Goal: Check status: Check status

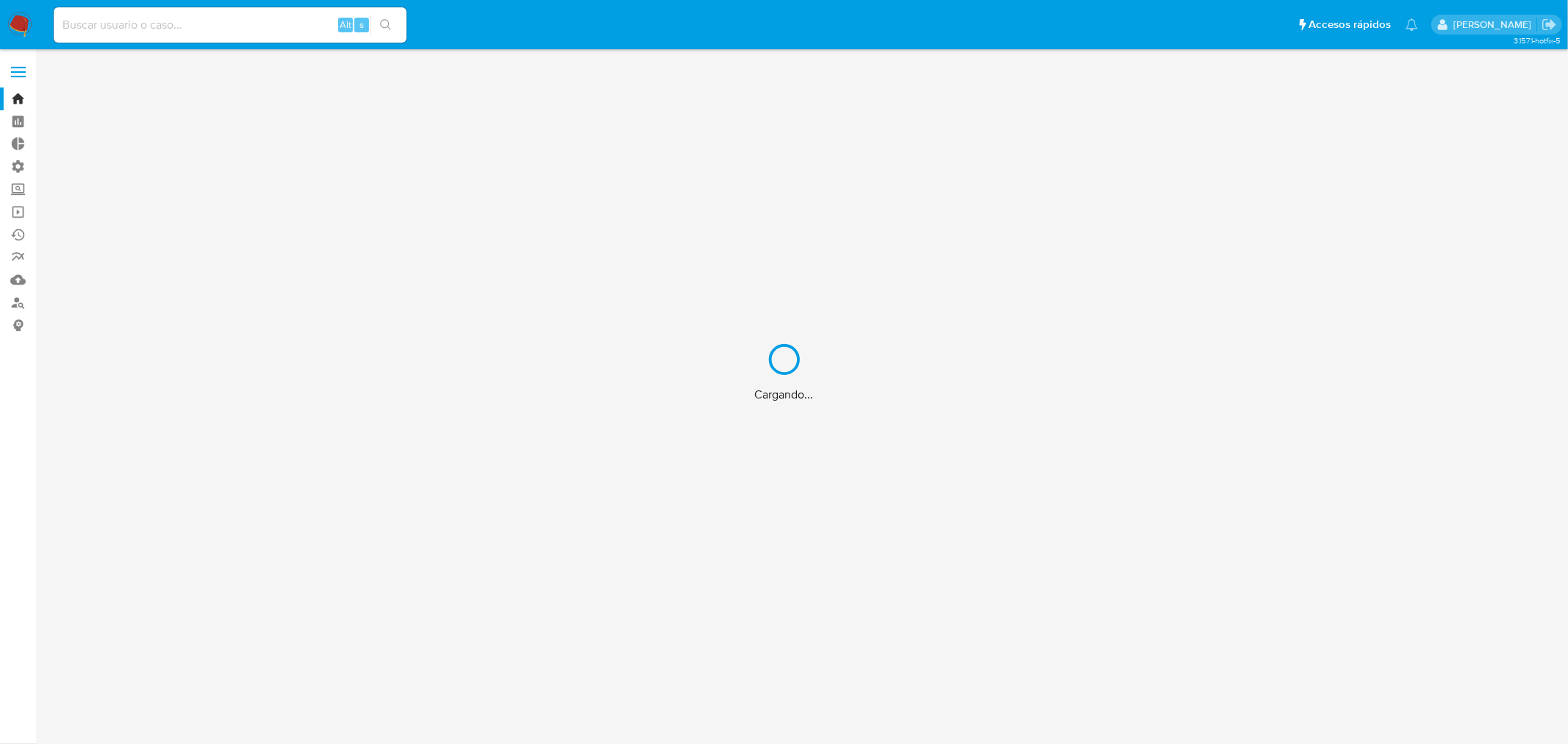
click at [219, 26] on div "Cargando..." at bounding box center [784, 372] width 1568 height 744
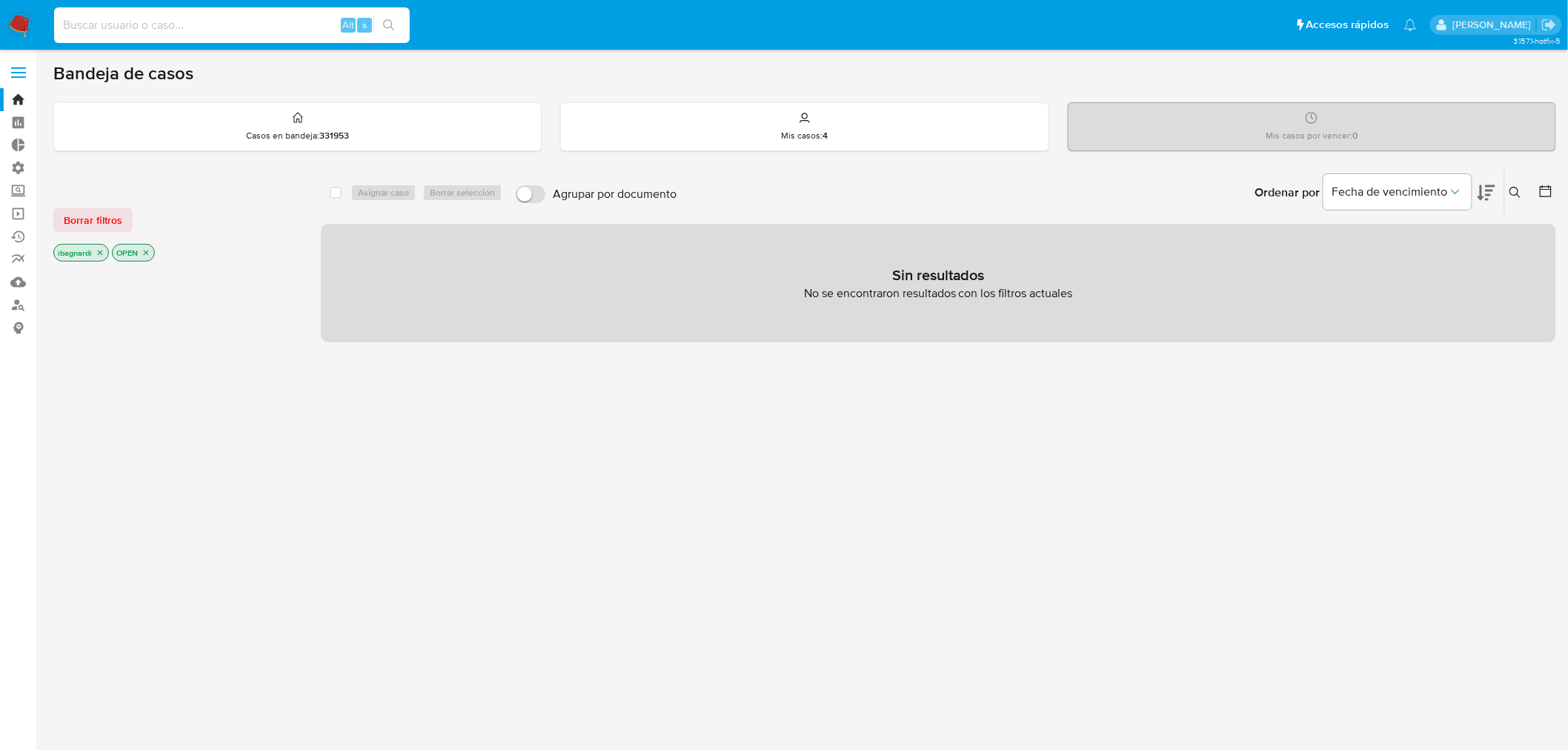
click at [222, 26] on input at bounding box center [232, 26] width 356 height 20
paste input "whCc0bmICBUlIrjIAOF82aGp"
type input "whCc0bmICBUlIrjIAOF82aGp"
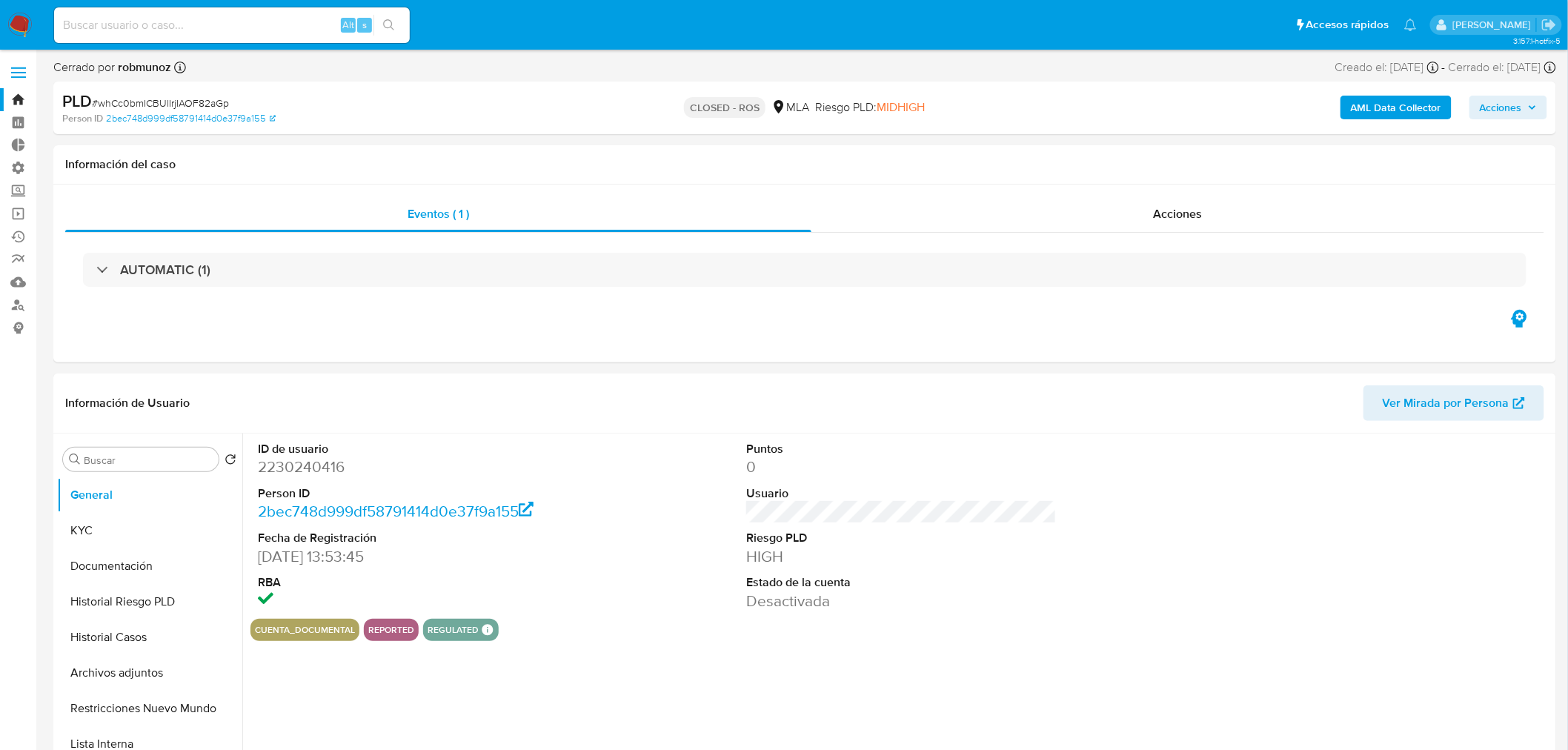
select select "10"
click at [149, 634] on button "Historial Casos" at bounding box center [143, 637] width 173 height 35
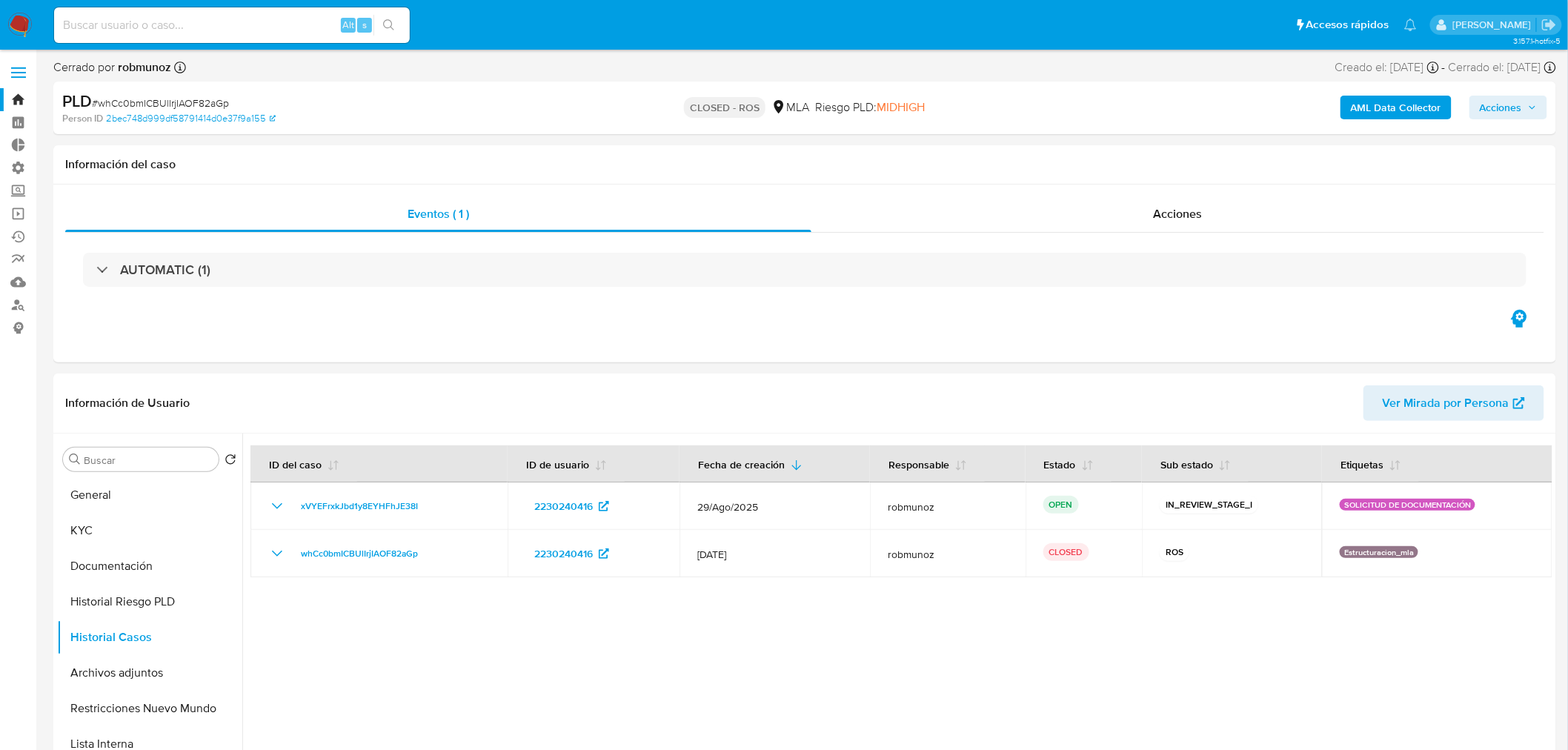
click at [307, 18] on input at bounding box center [232, 26] width 356 height 20
paste input "l2hLL5wjbE9dsAewzVfoAPcx"
type input "l2hLL5wjbE9dsAewzVfoAPcx"
click at [387, 28] on icon "search-icon" at bounding box center [388, 25] width 11 height 11
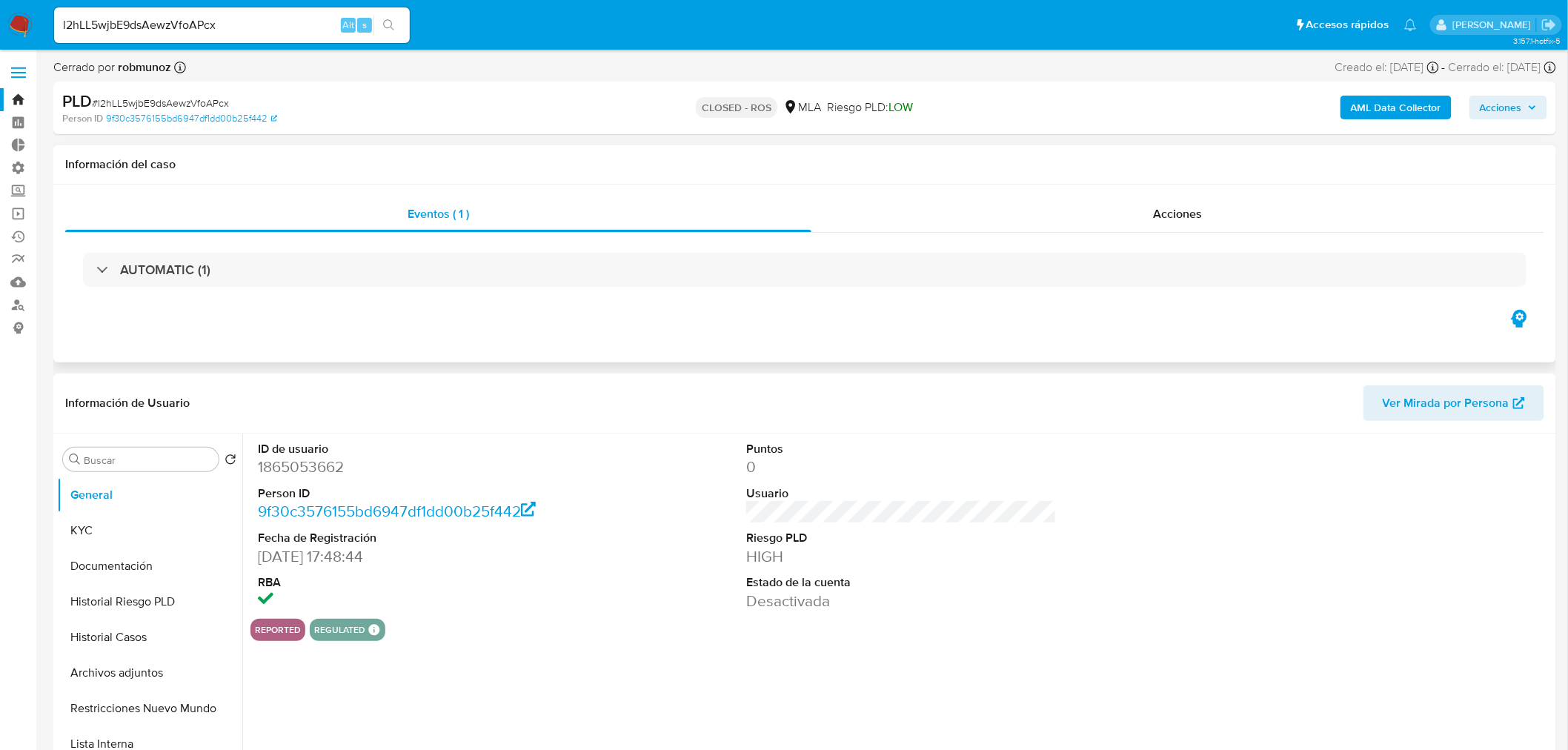
select select "10"
click at [145, 639] on button "Historial Casos" at bounding box center [143, 637] width 173 height 35
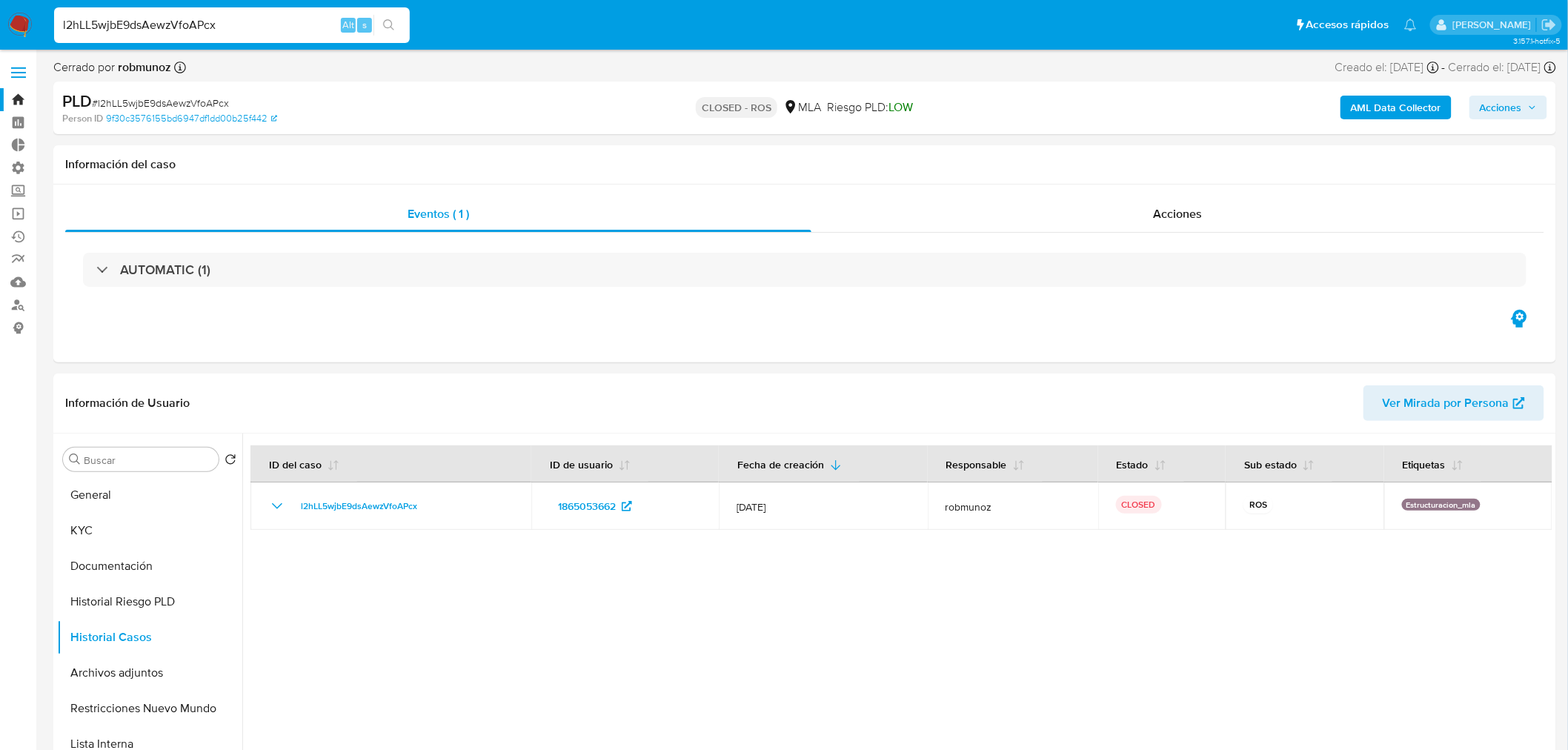
drag, startPoint x: 234, startPoint y: 26, endPoint x: -45, endPoint y: 18, distance: 279.1
paste input "whCc0bmICBUlIrjIAOF82aGp"
type input "whCc0bmICBUlIrjIAOF82aGp"
click at [390, 17] on button "search-icon" at bounding box center [388, 26] width 30 height 21
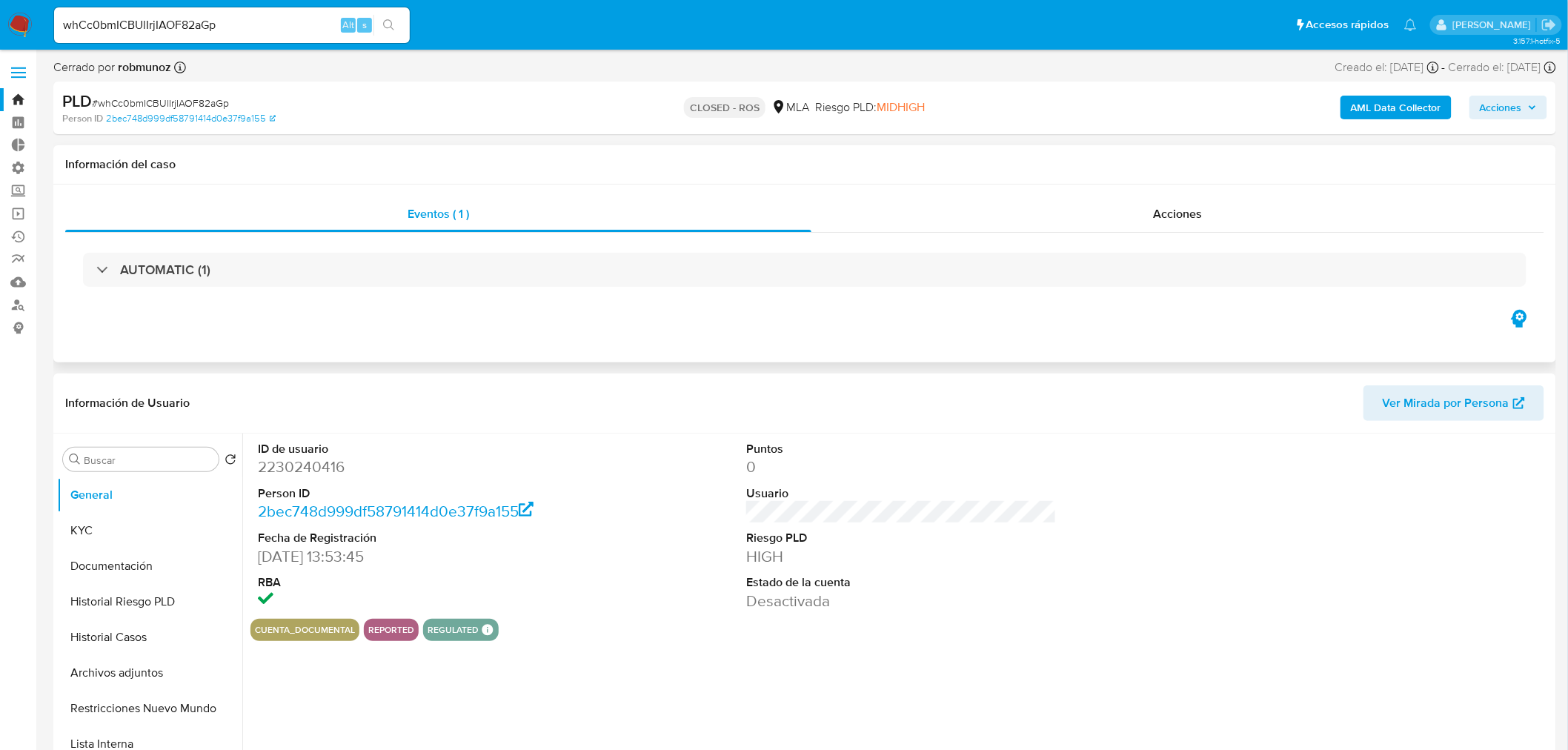
select select "10"
drag, startPoint x: 152, startPoint y: 635, endPoint x: 197, endPoint y: 620, distance: 47.4
click at [152, 634] on button "Historial Casos" at bounding box center [143, 637] width 173 height 35
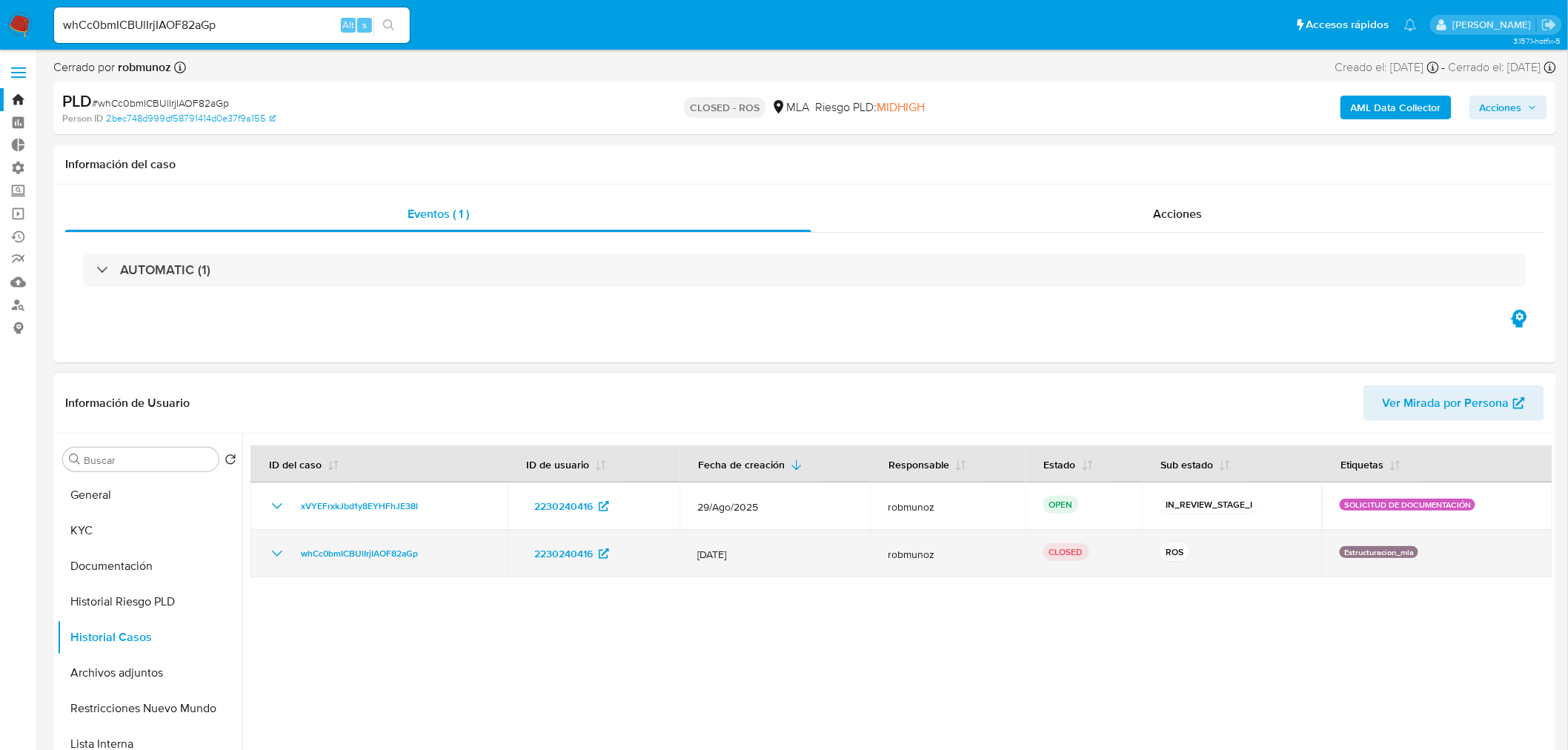
click at [274, 546] on icon "Mostrar/Ocultar" at bounding box center [277, 553] width 18 height 18
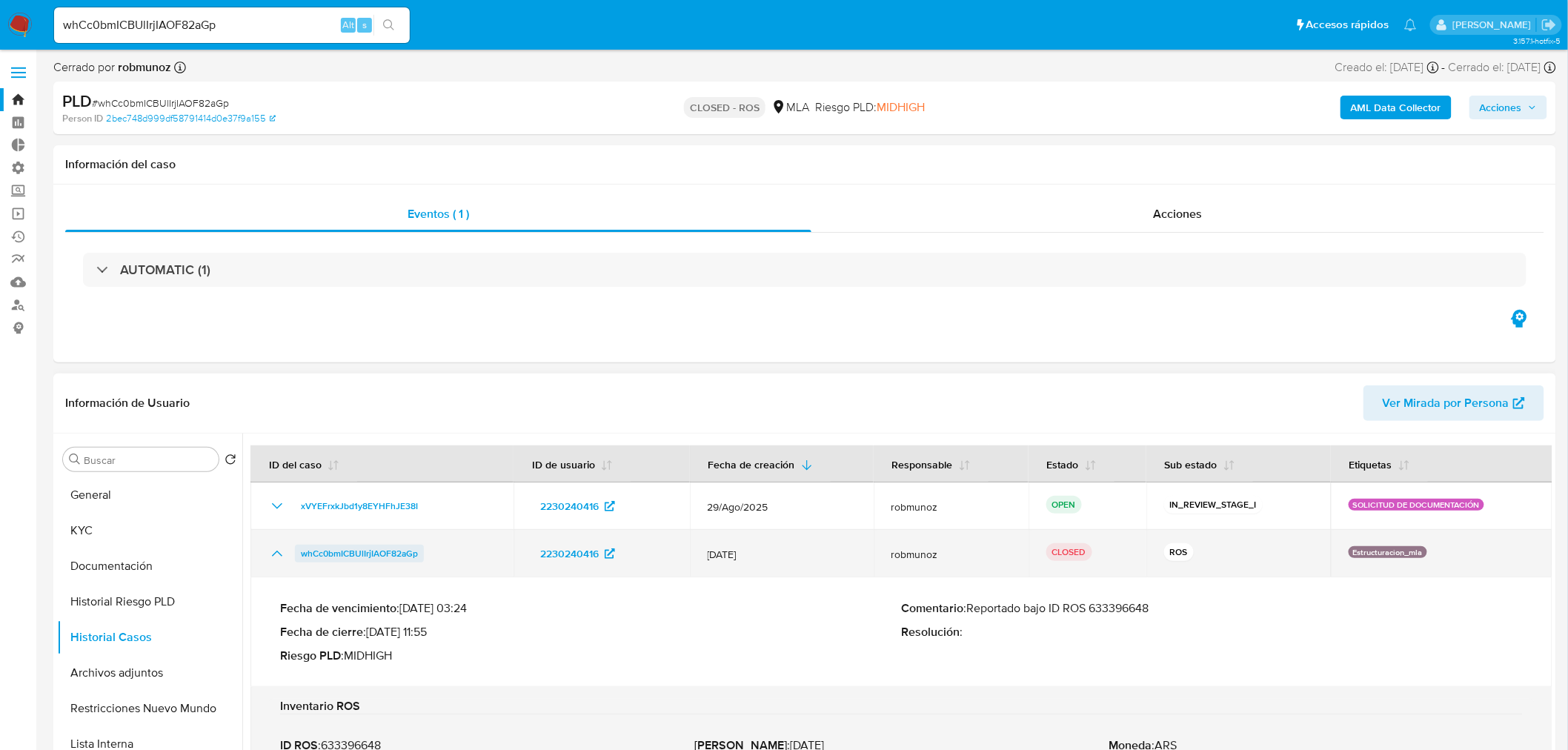
click at [360, 550] on span "whCc0bmICBUlIrjIAOF82aGp" at bounding box center [360, 553] width 117 height 18
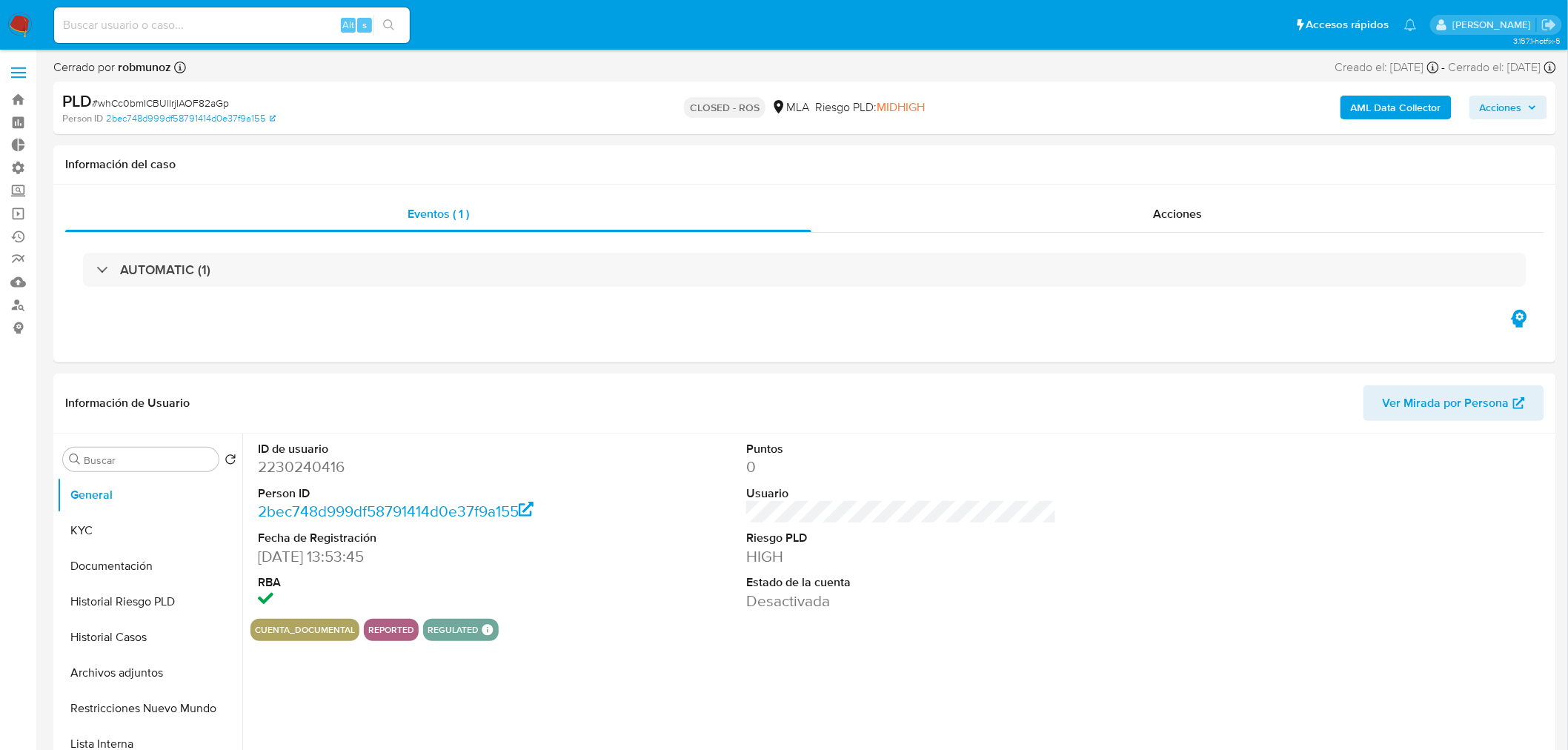
select select "10"
click at [1179, 210] on span "Acciones" at bounding box center [1177, 213] width 49 height 17
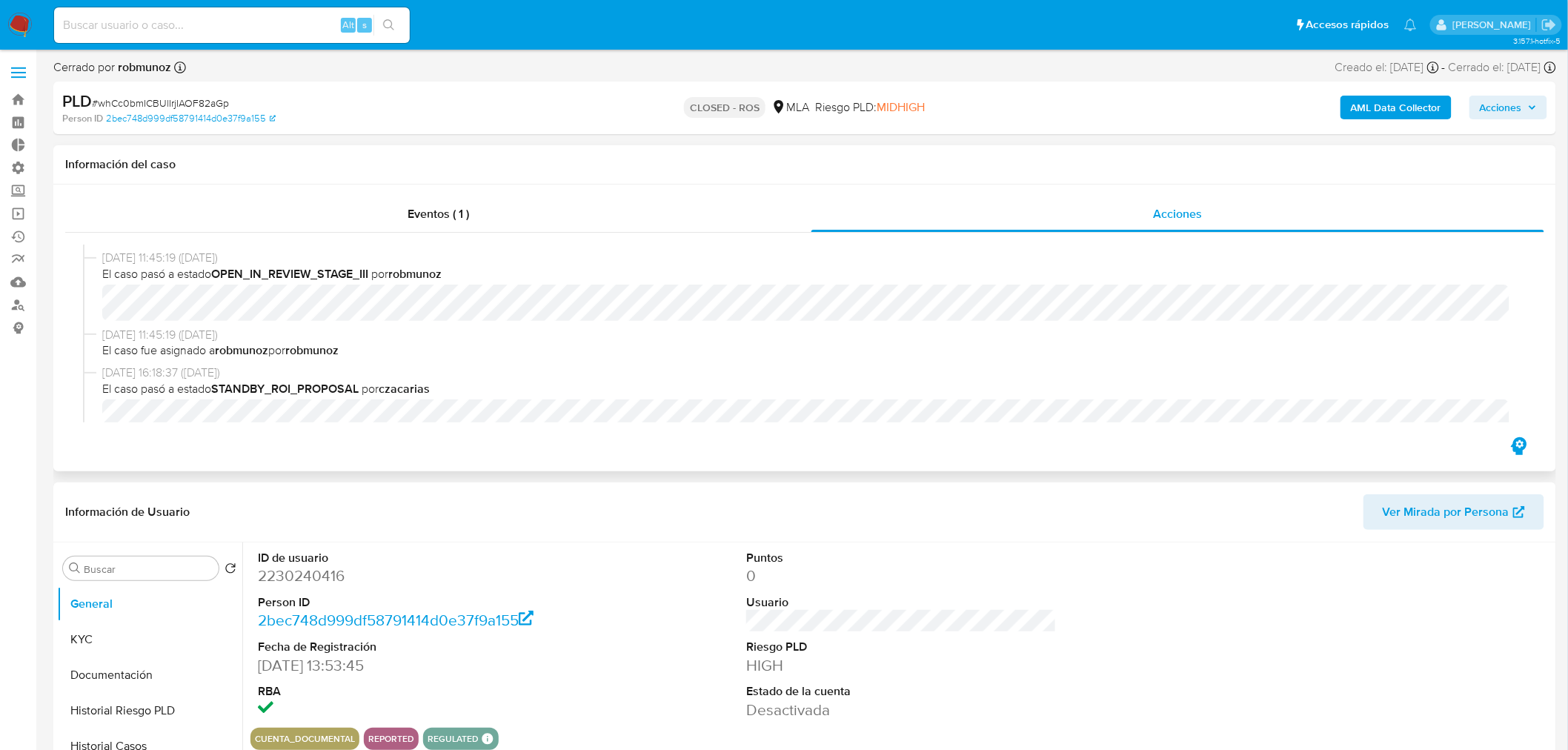
scroll to position [493, 0]
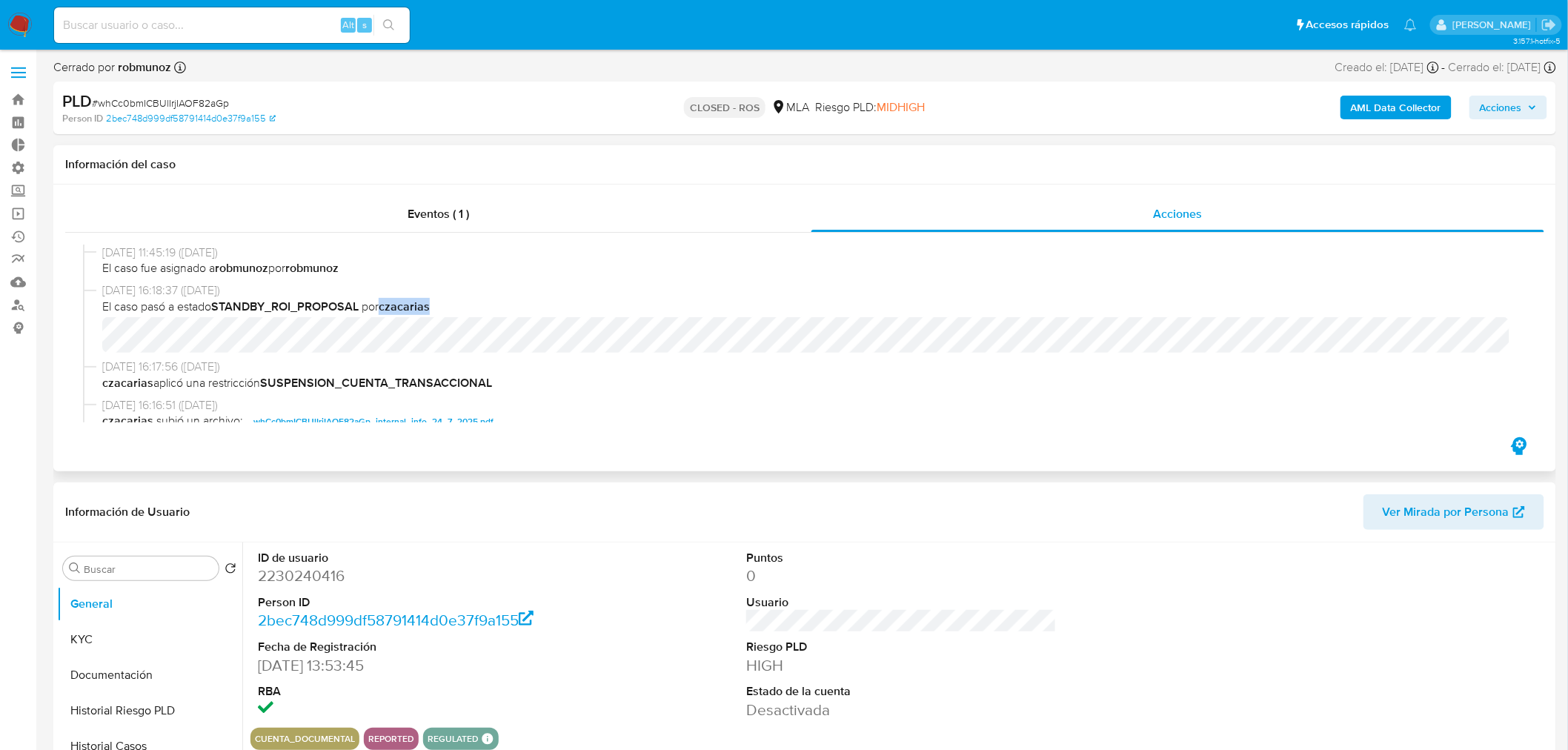
drag, startPoint x: 384, startPoint y: 305, endPoint x: 432, endPoint y: 309, distance: 48.2
click at [430, 309] on b "czacarias" at bounding box center [404, 306] width 51 height 17
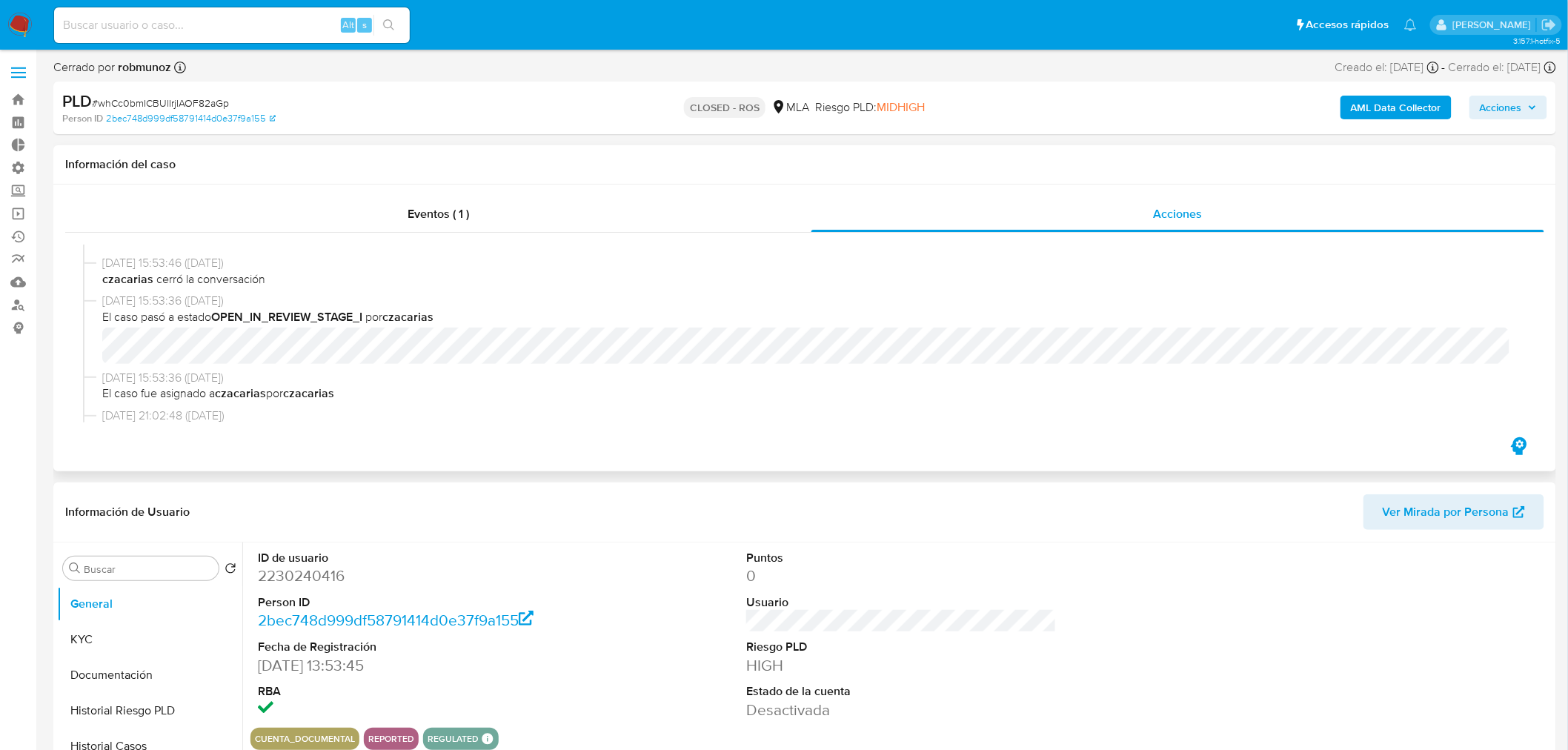
scroll to position [823, 0]
